Goal: Task Accomplishment & Management: Use online tool/utility

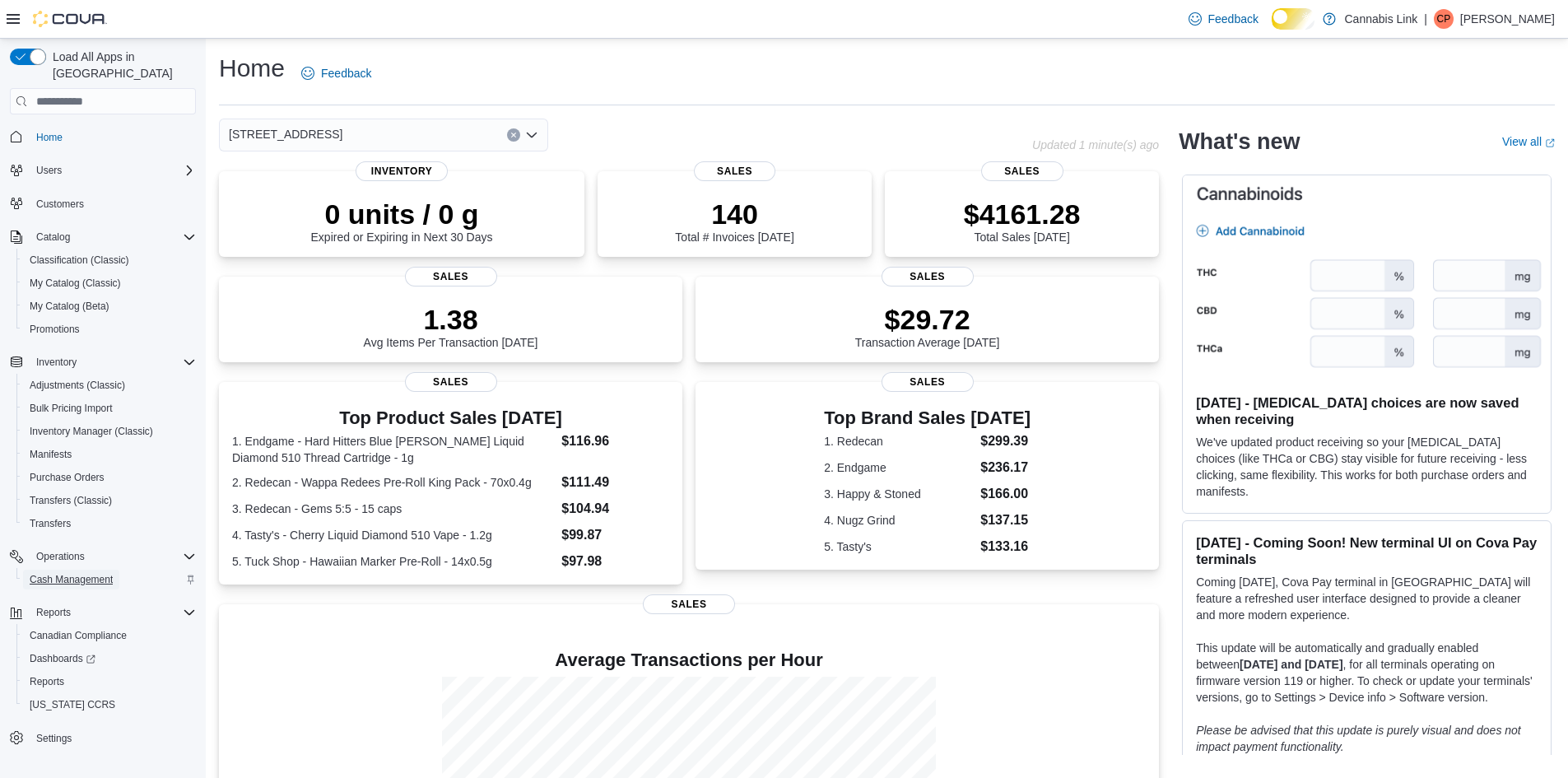
click at [88, 573] on span "Cash Management" at bounding box center [70, 579] width 83 height 13
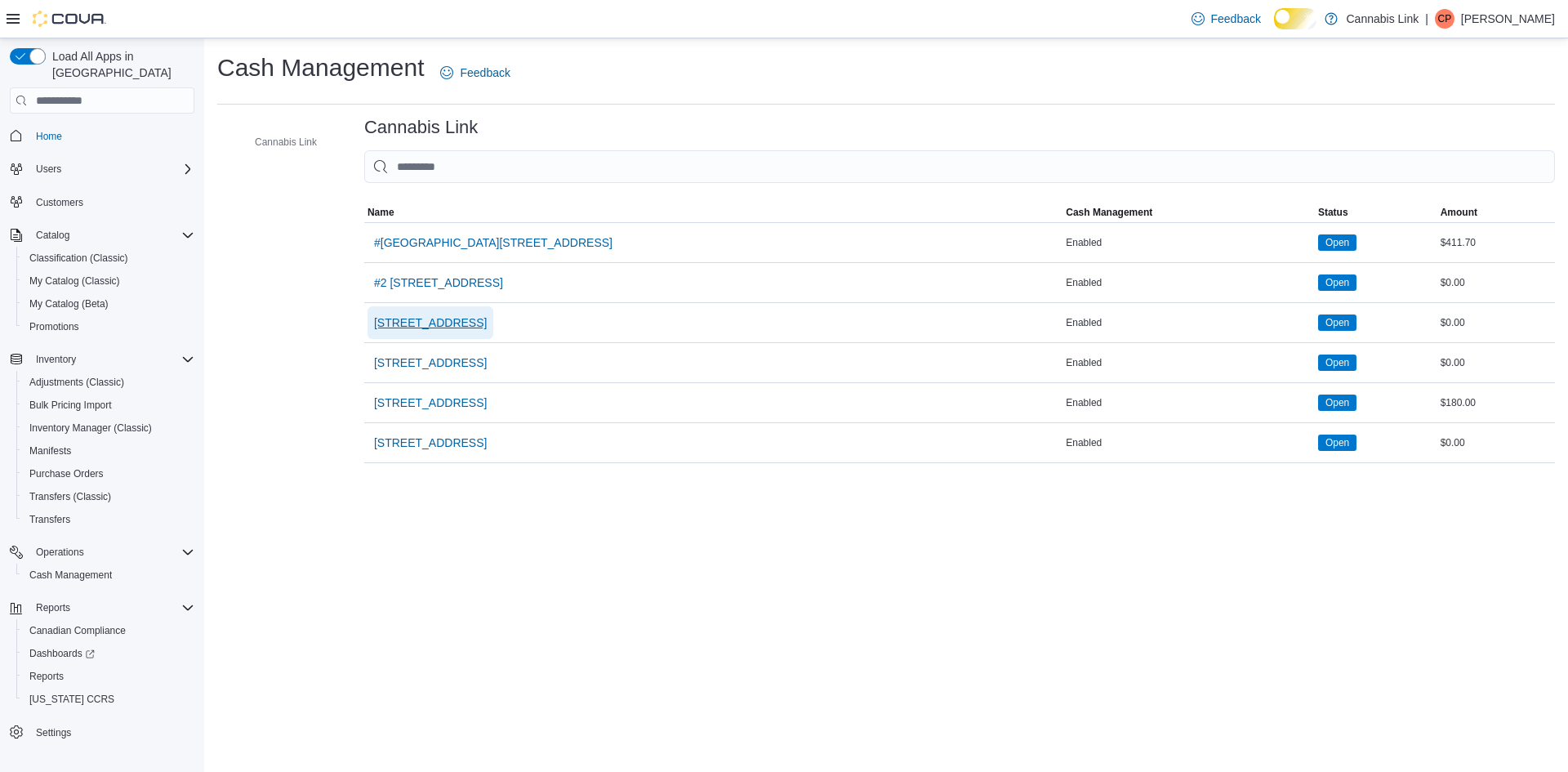
click at [487, 331] on span "[STREET_ADDRESS]" at bounding box center [430, 322] width 112 height 16
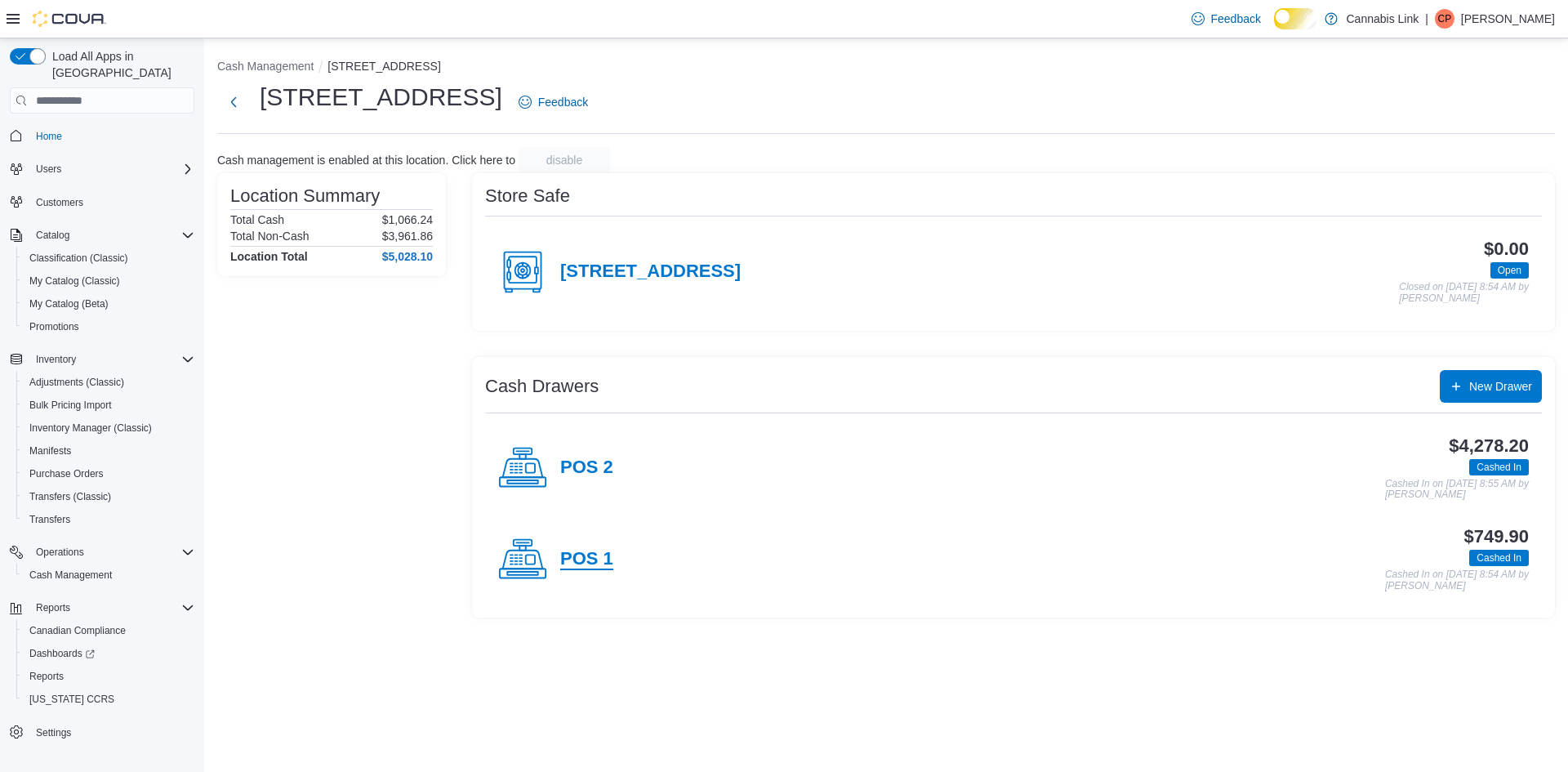
click at [594, 570] on h4 "POS 1" at bounding box center [587, 560] width 53 height 21
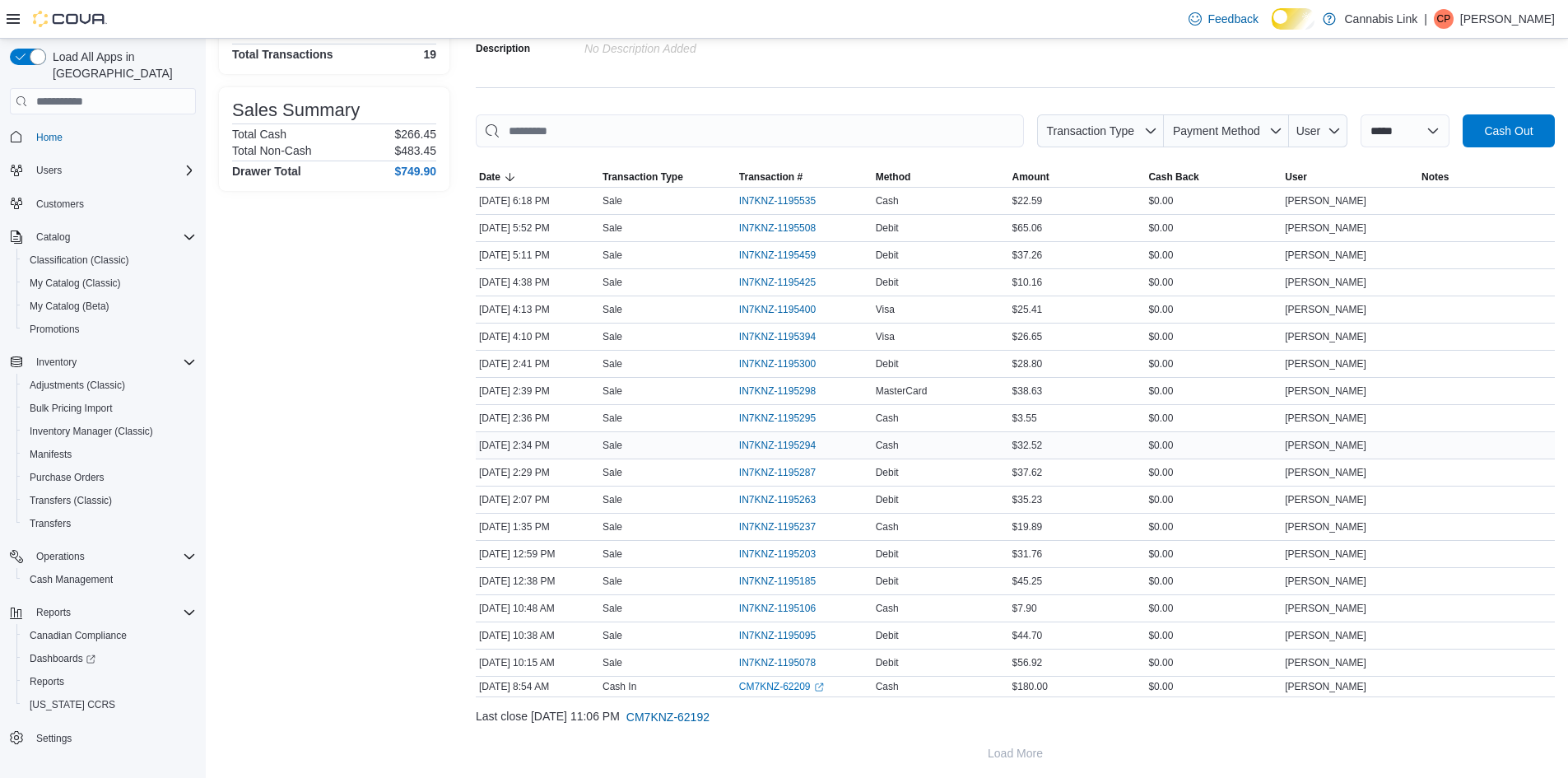
scroll to position [199, 0]
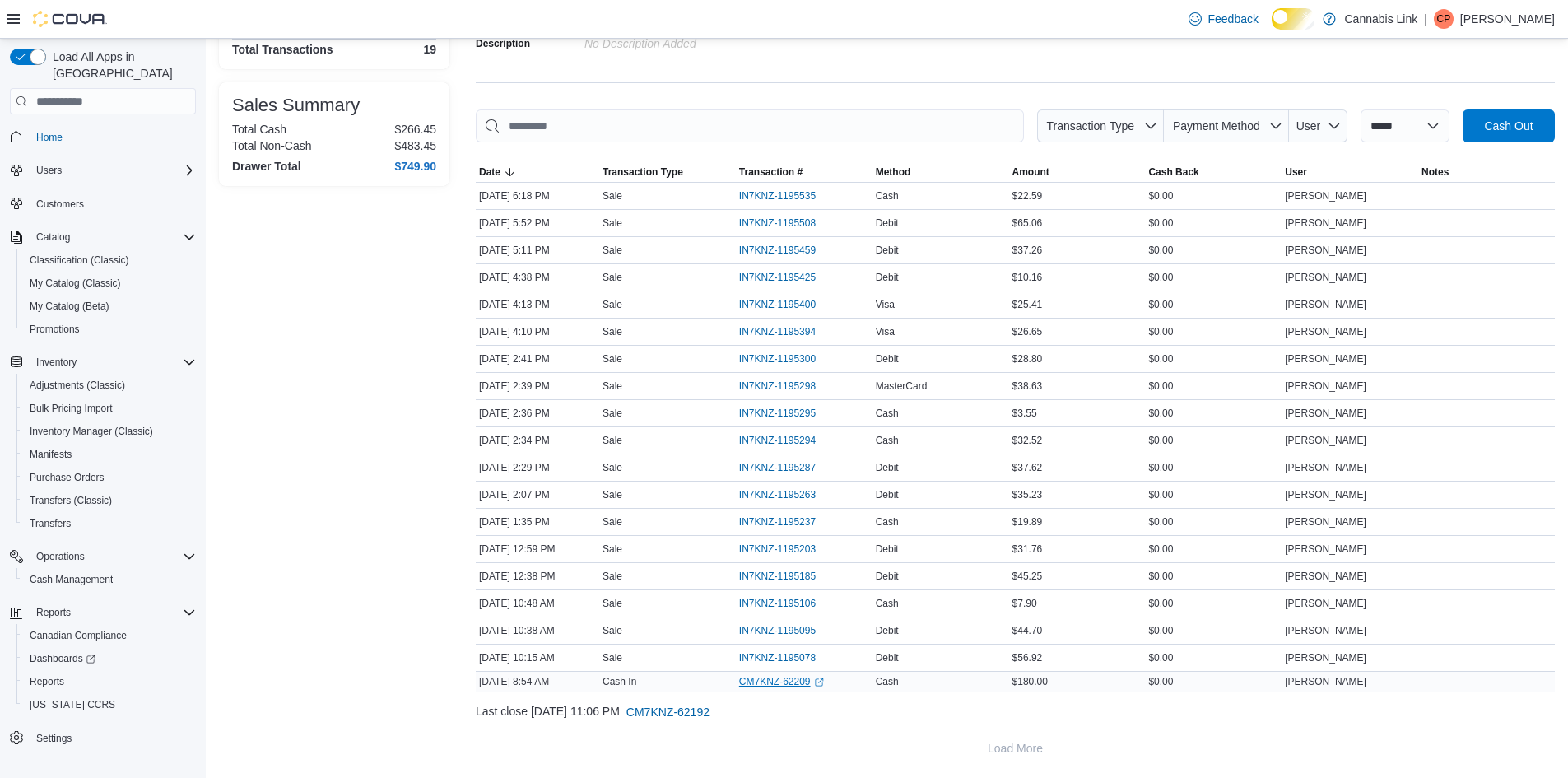
click at [772, 681] on link "CM7KNZ-62209 (opens in a new tab or window)" at bounding box center [781, 682] width 85 height 13
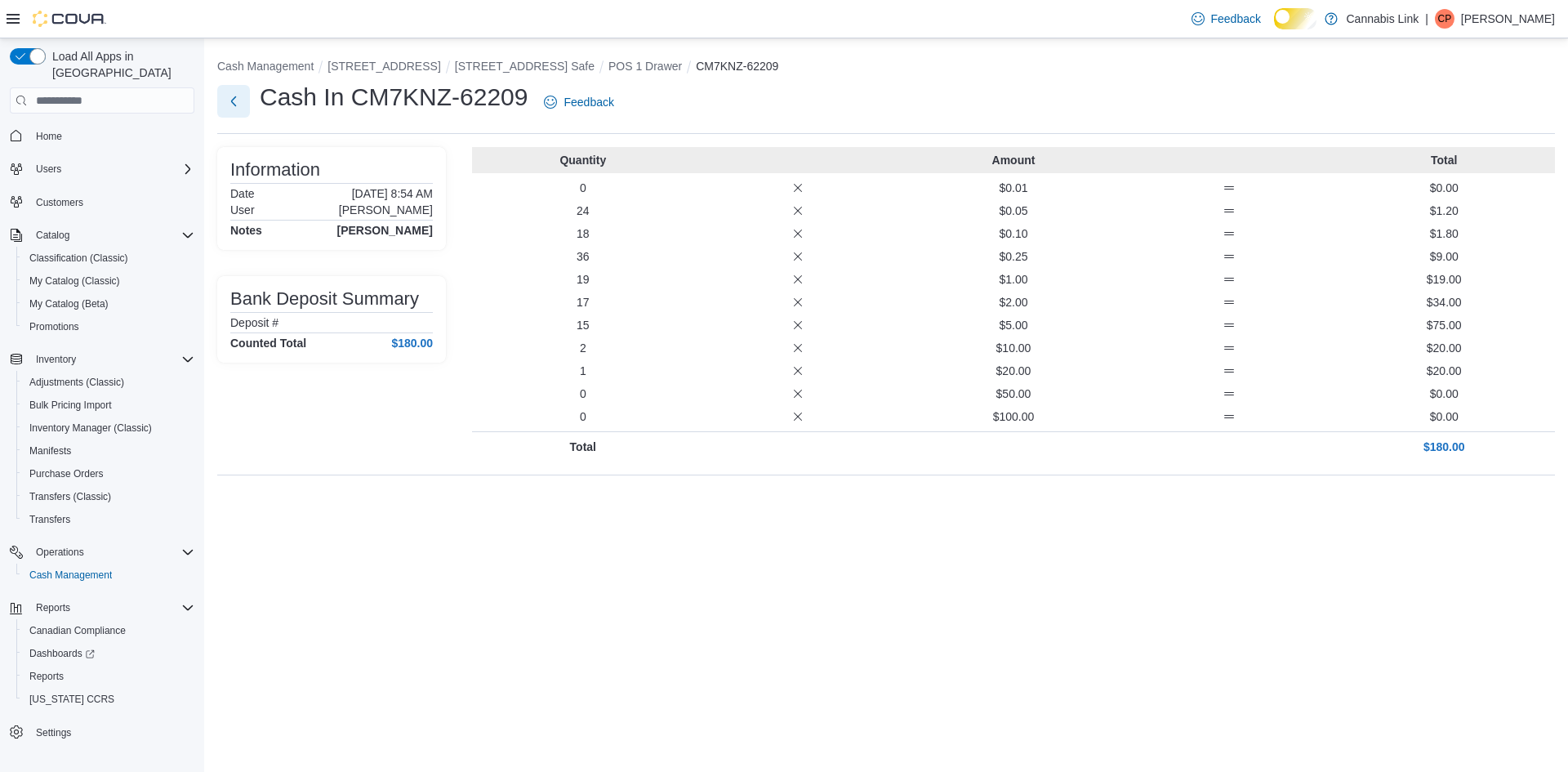
click at [228, 110] on button "Next" at bounding box center [233, 101] width 33 height 33
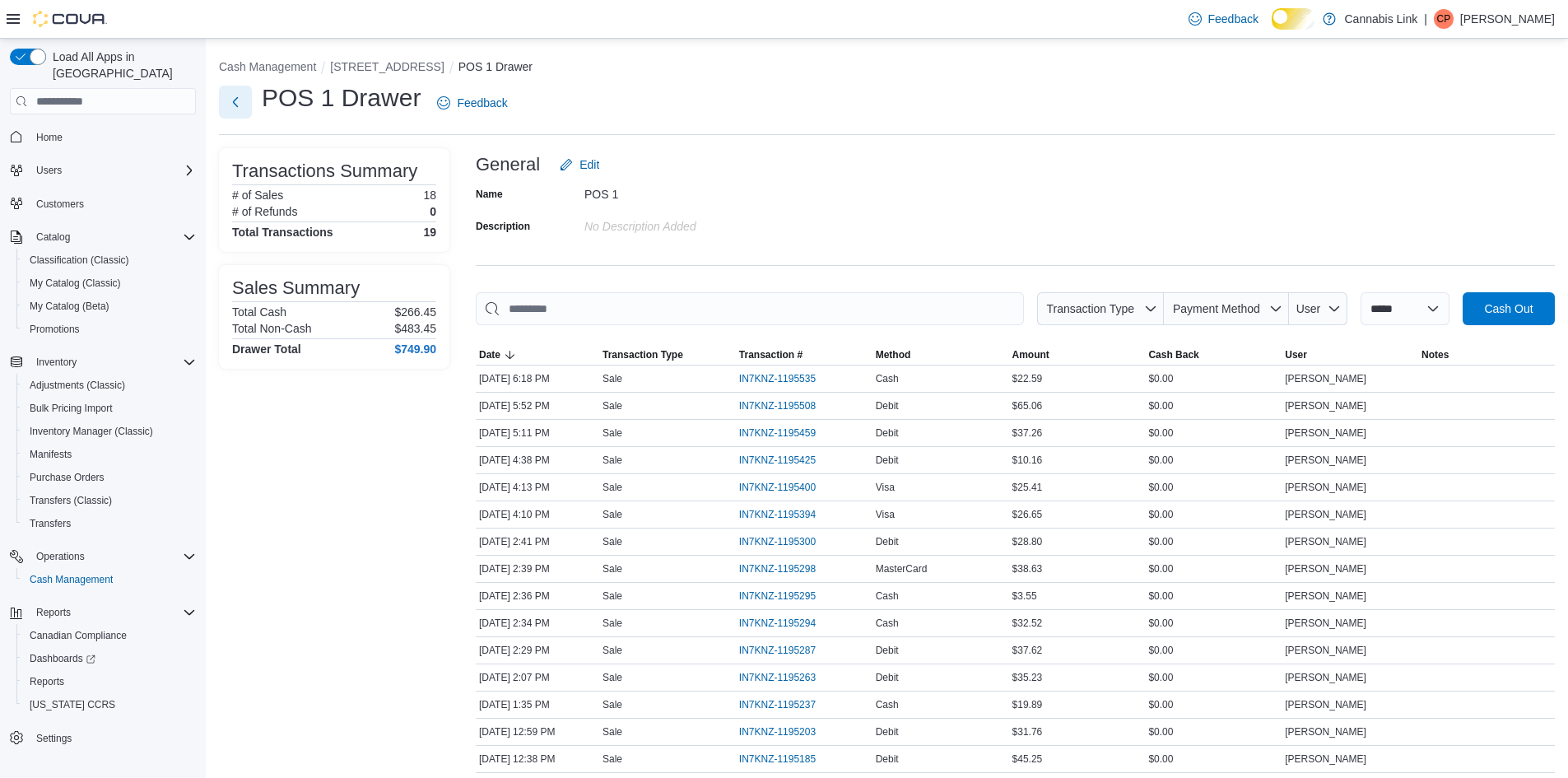
click at [238, 106] on button "Next" at bounding box center [235, 102] width 33 height 33
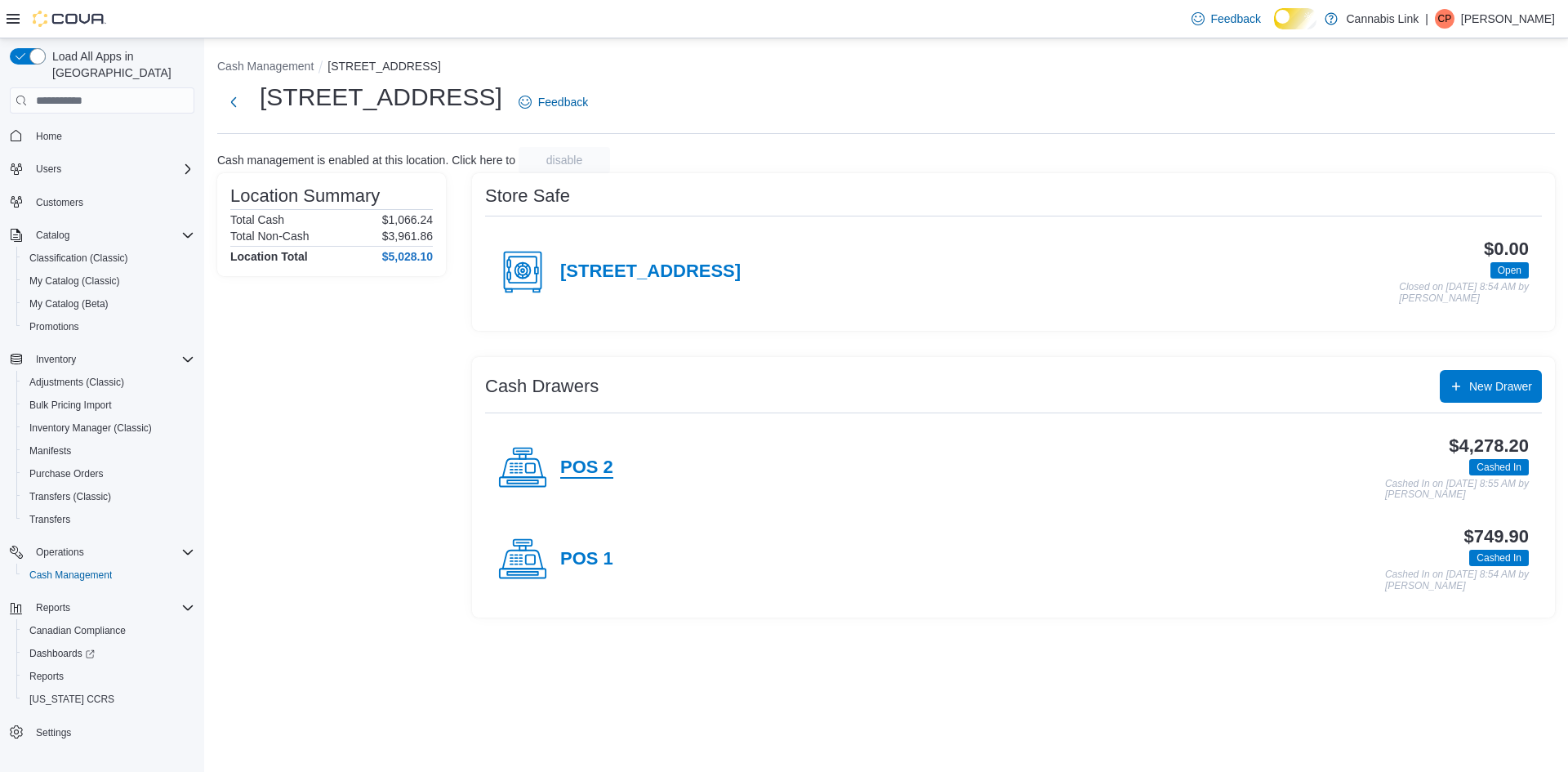
click at [603, 476] on h4 "POS 2" at bounding box center [587, 468] width 53 height 21
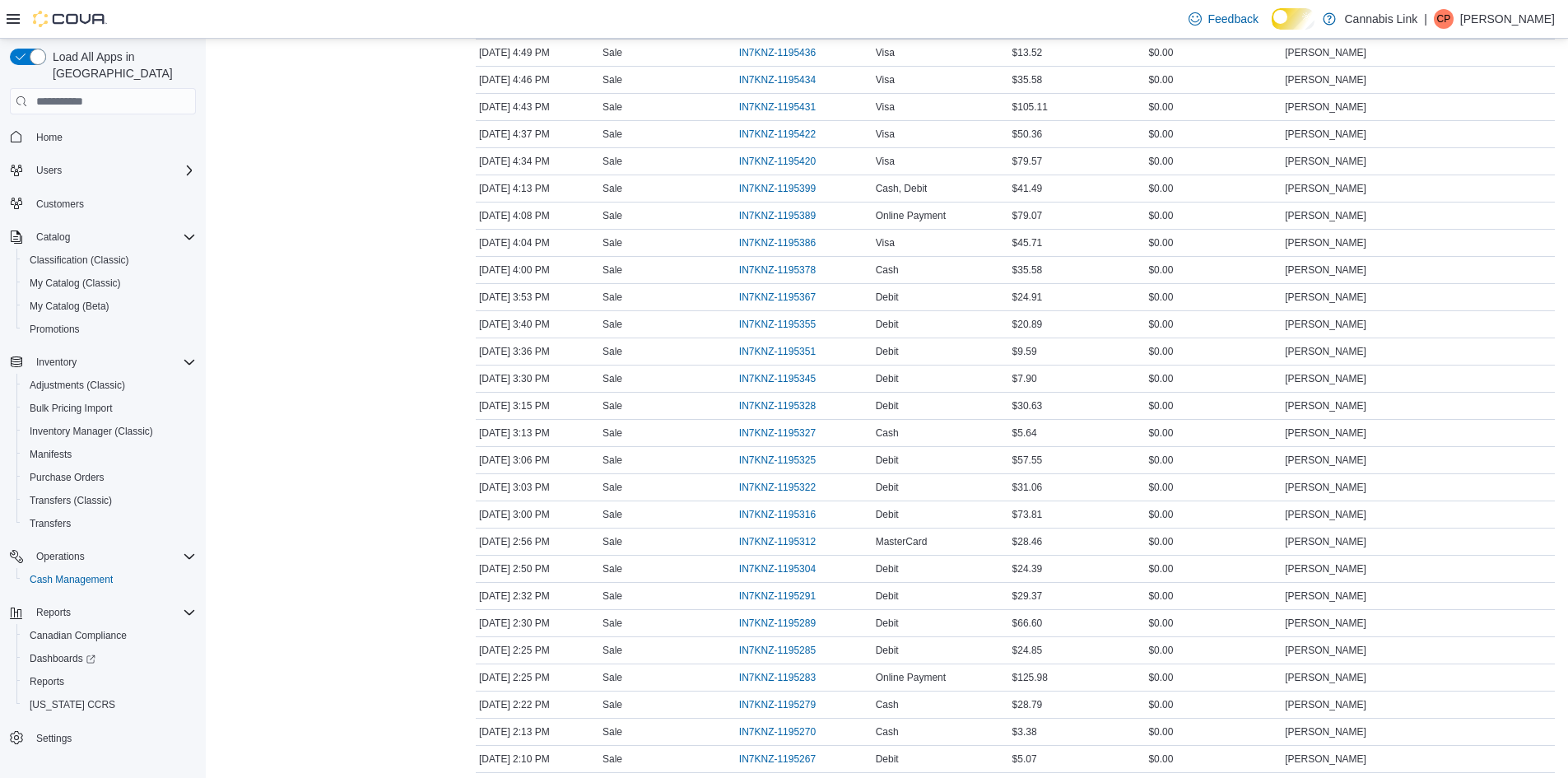
scroll to position [2404, 0]
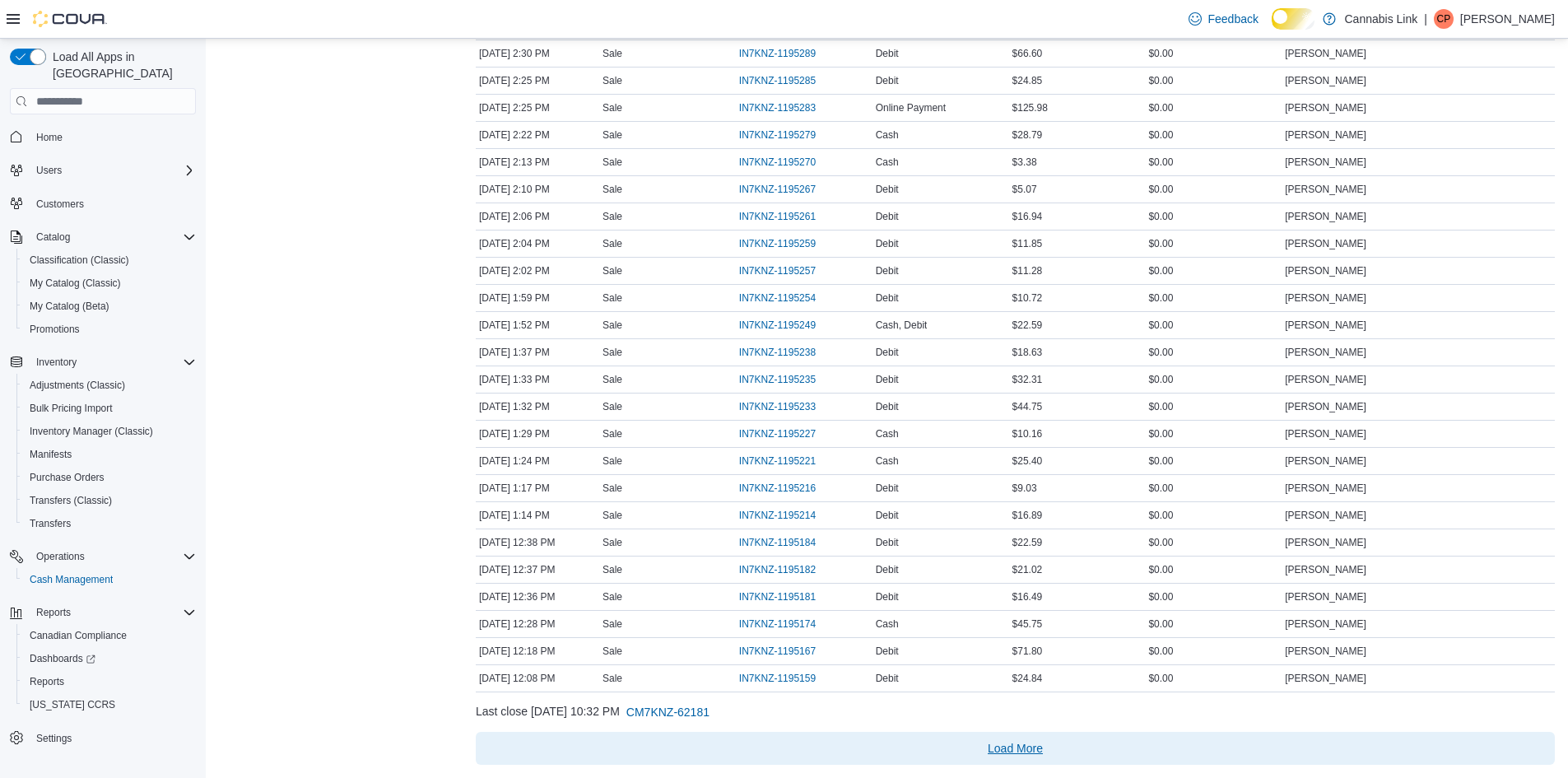
click at [1005, 749] on span "Load More" at bounding box center [1015, 749] width 55 height 16
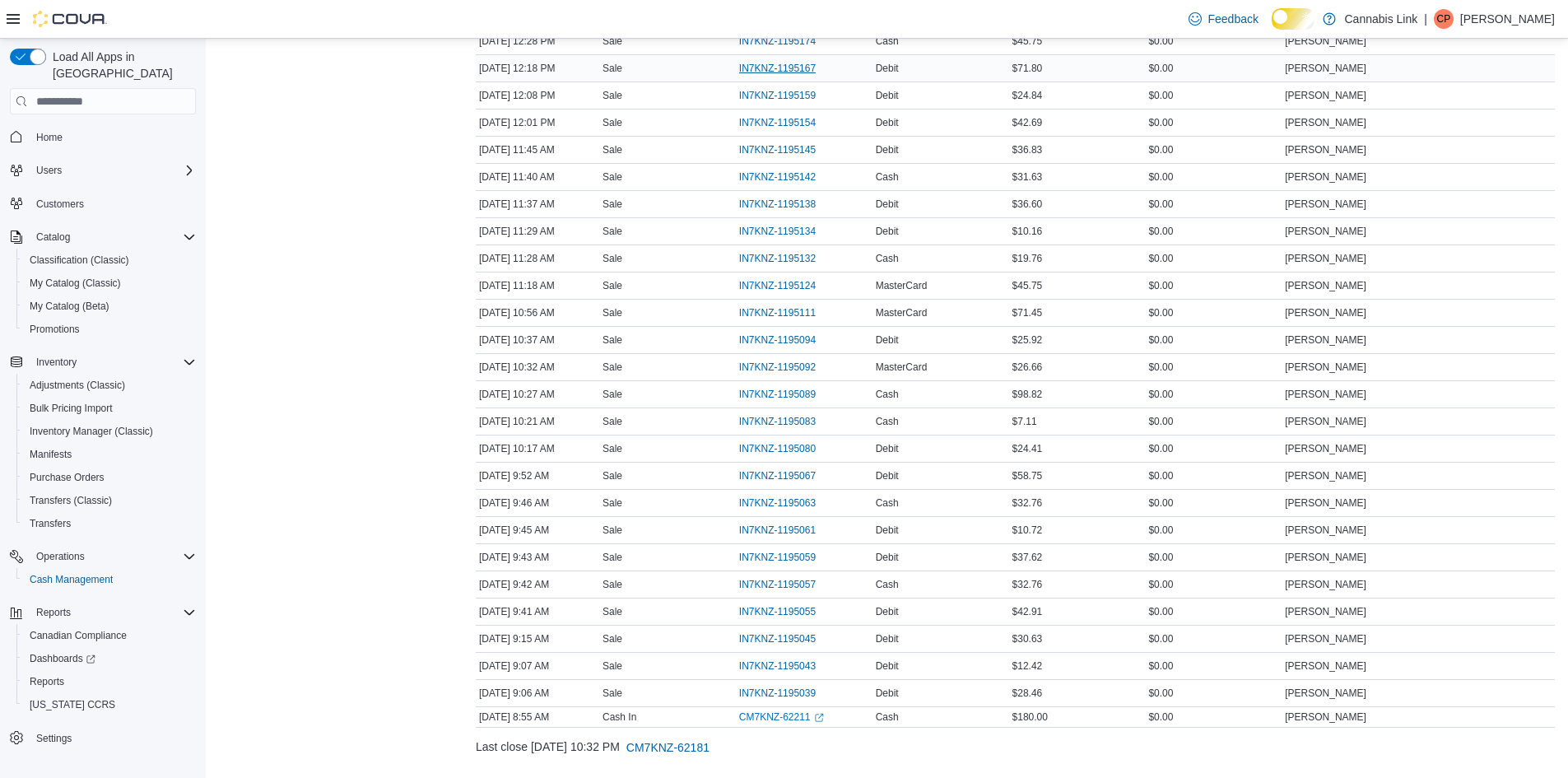
scroll to position [3025, 0]
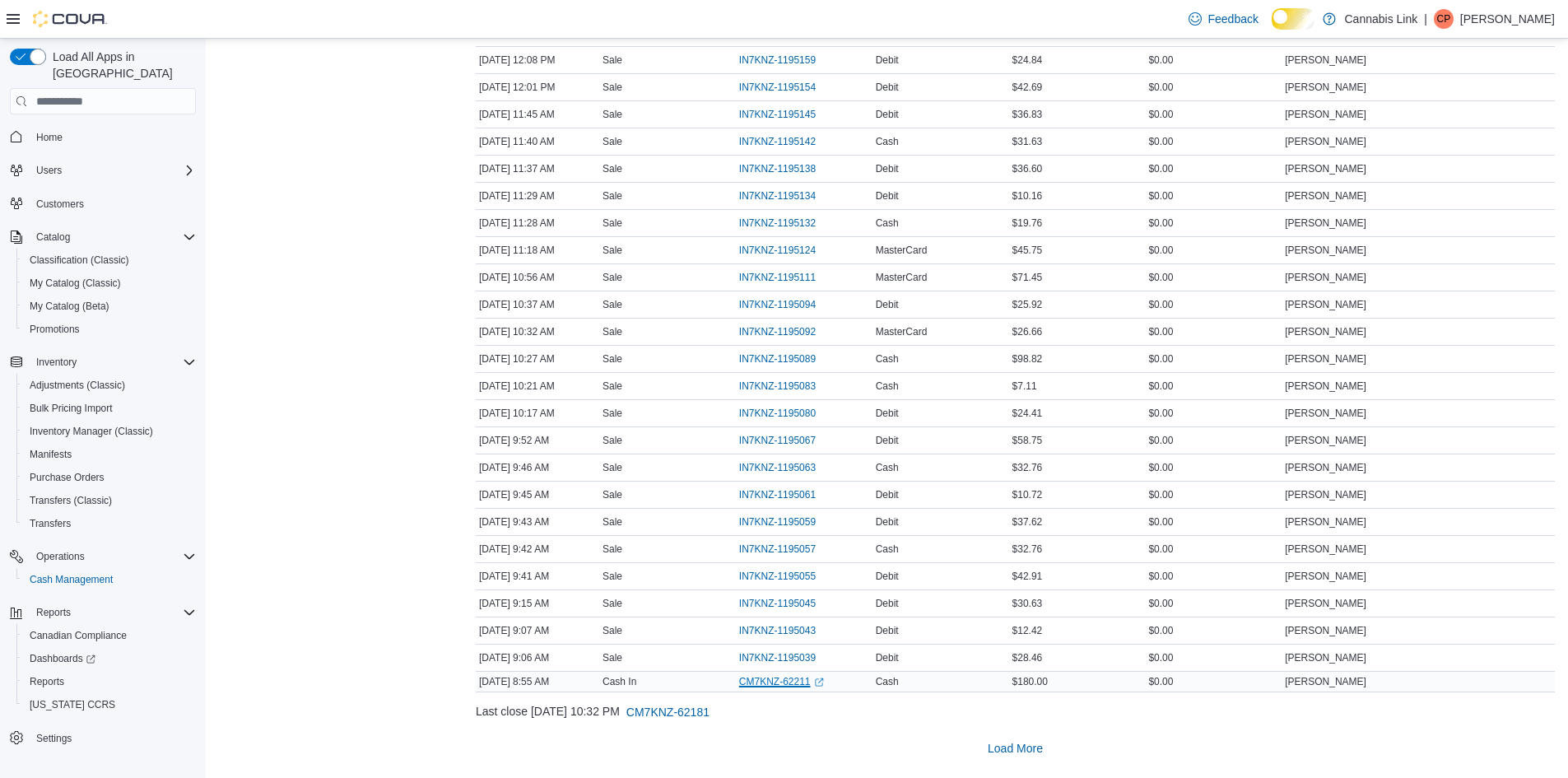
click at [808, 675] on link "CM7KNZ-62211 (opens in a new tab or window)" at bounding box center [781, 682] width 85 height 13
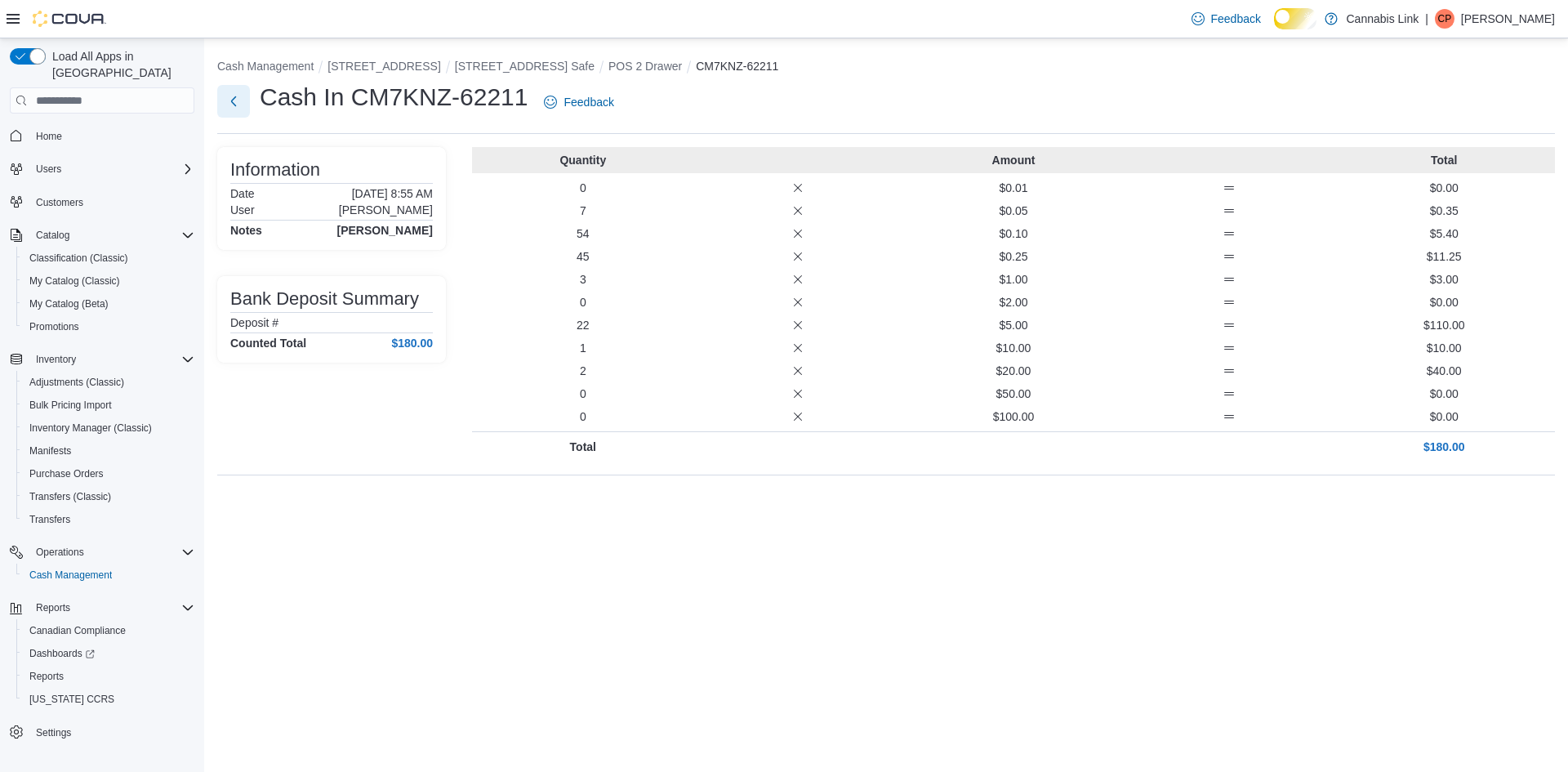
click at [232, 117] on button "Next" at bounding box center [233, 101] width 33 height 33
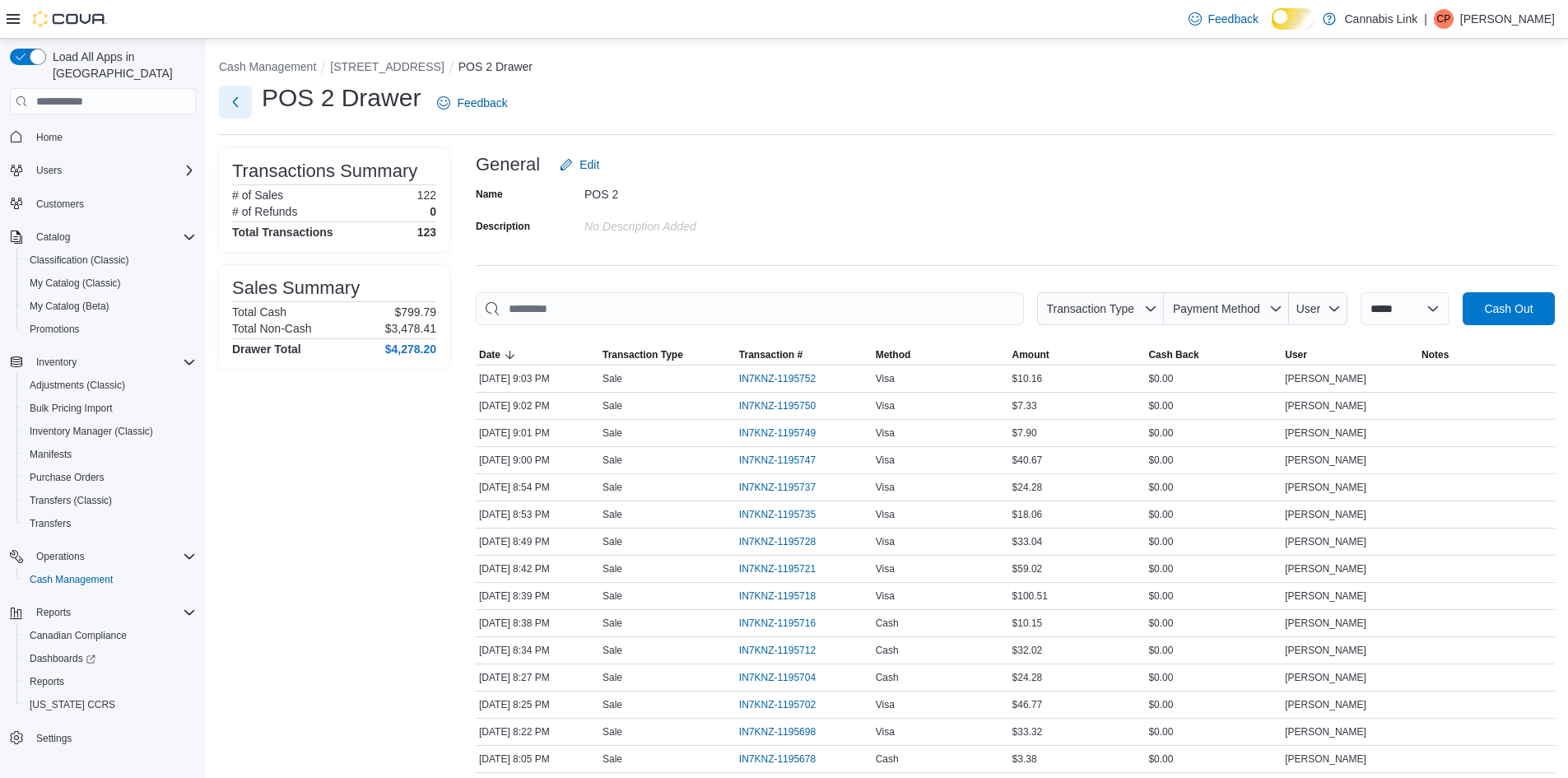
click at [244, 96] on button "Next" at bounding box center [235, 102] width 33 height 33
